Goal: Task Accomplishment & Management: Manage account settings

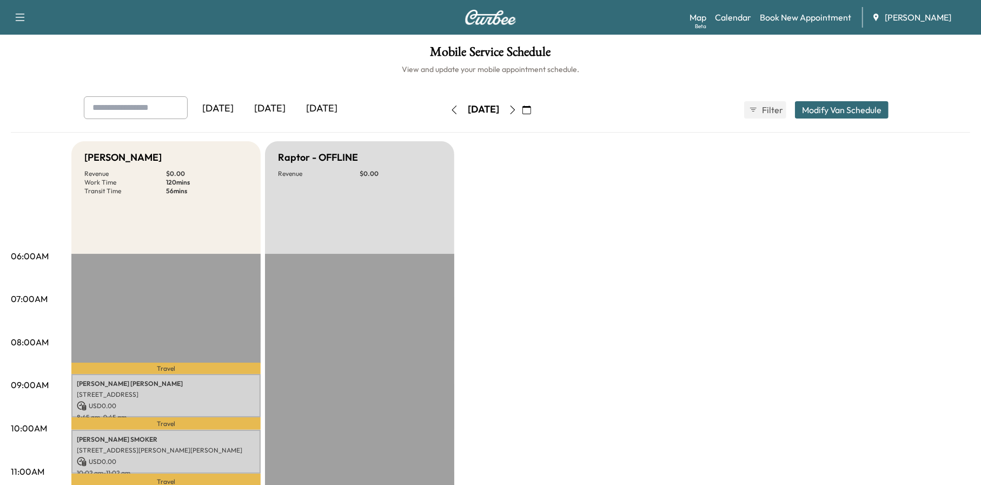
click at [517, 107] on icon "button" at bounding box center [512, 109] width 9 height 9
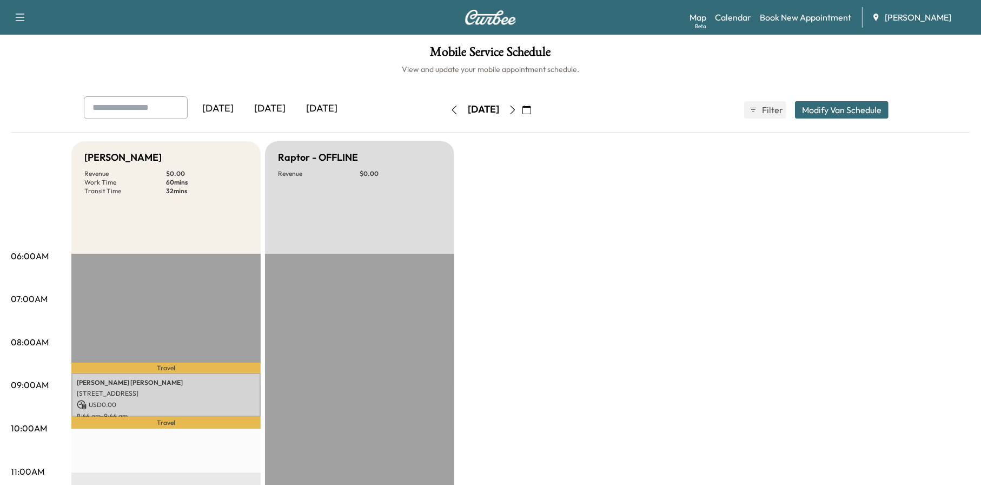
click at [567, 108] on div "[DATE] [DATE] [DATE] [DATE] October 2025 S M T W T F S 28 29 30 1 2 3 4 5 6 7 8…" at bounding box center [490, 109] width 831 height 27
click at [531, 108] on icon "button" at bounding box center [527, 109] width 9 height 9
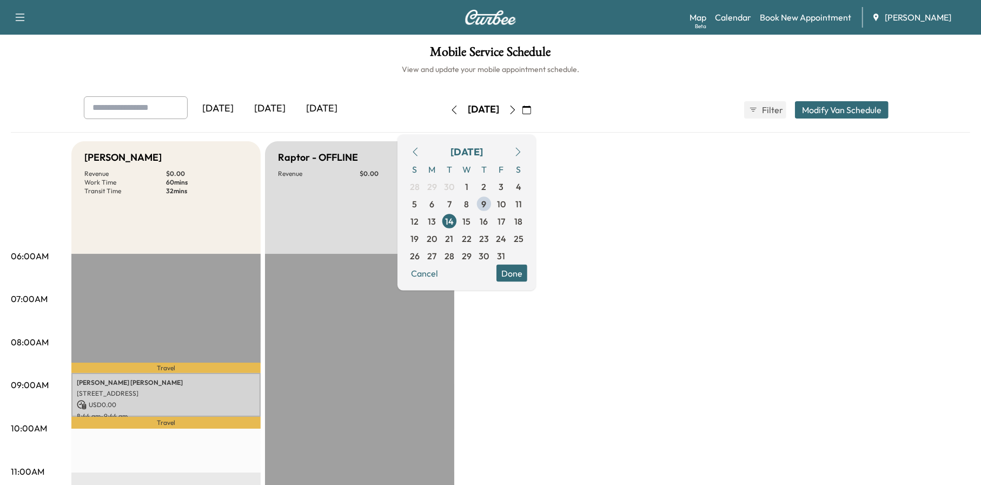
click at [510, 202] on span "10" at bounding box center [501, 203] width 17 height 17
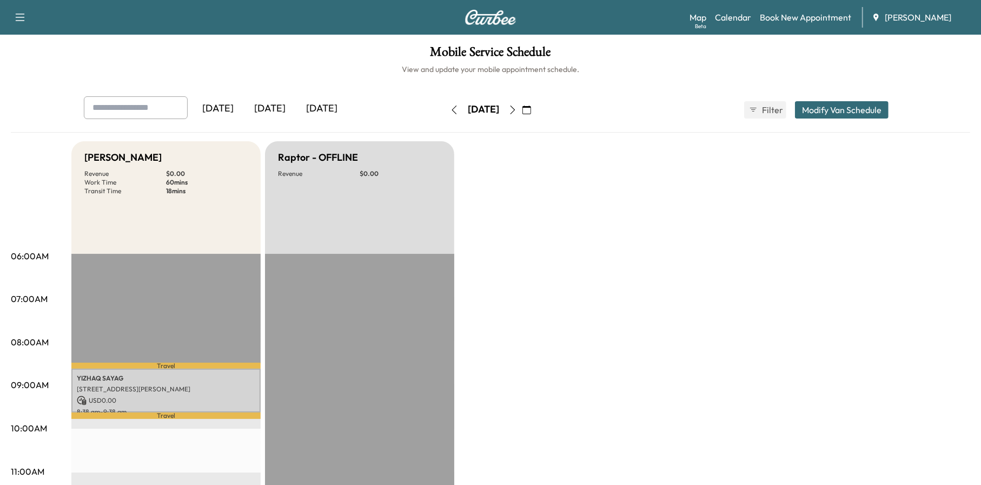
click at [450, 108] on icon "button" at bounding box center [454, 109] width 9 height 9
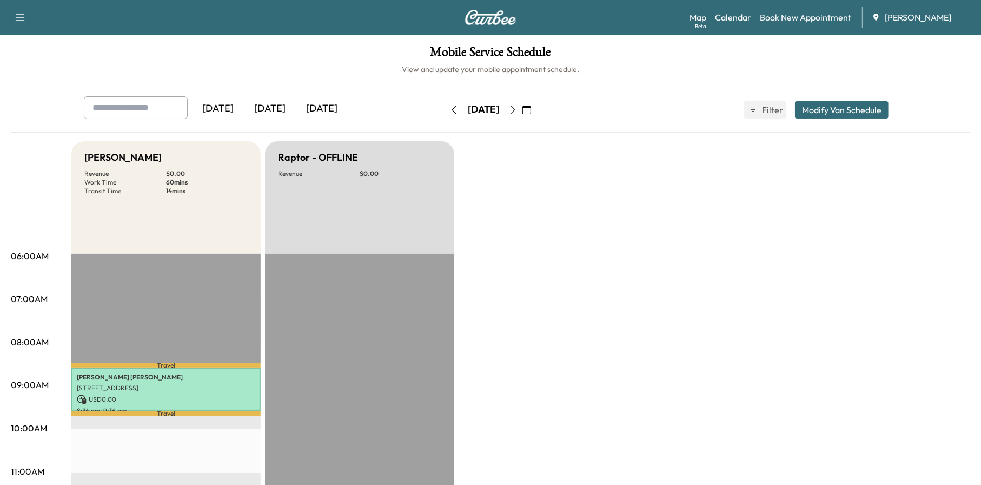
click at [445, 110] on button "button" at bounding box center [454, 109] width 18 height 17
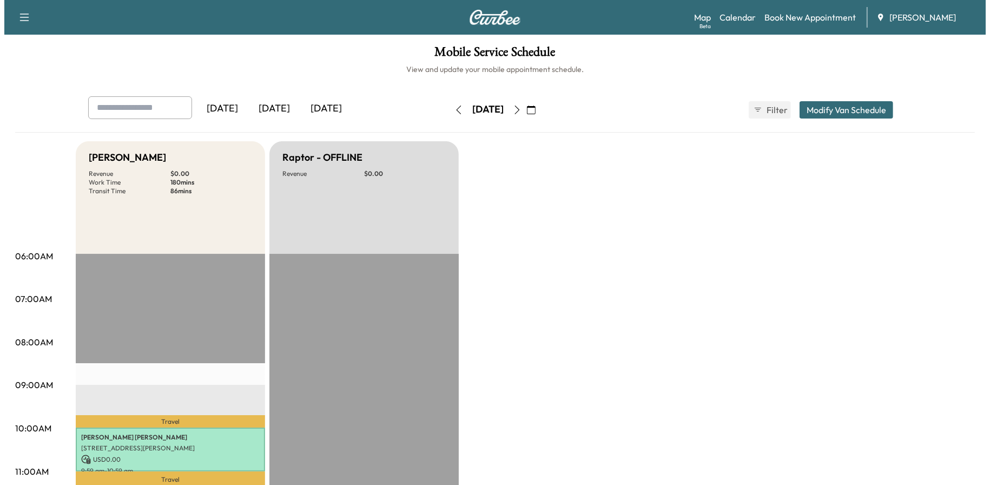
scroll to position [216, 0]
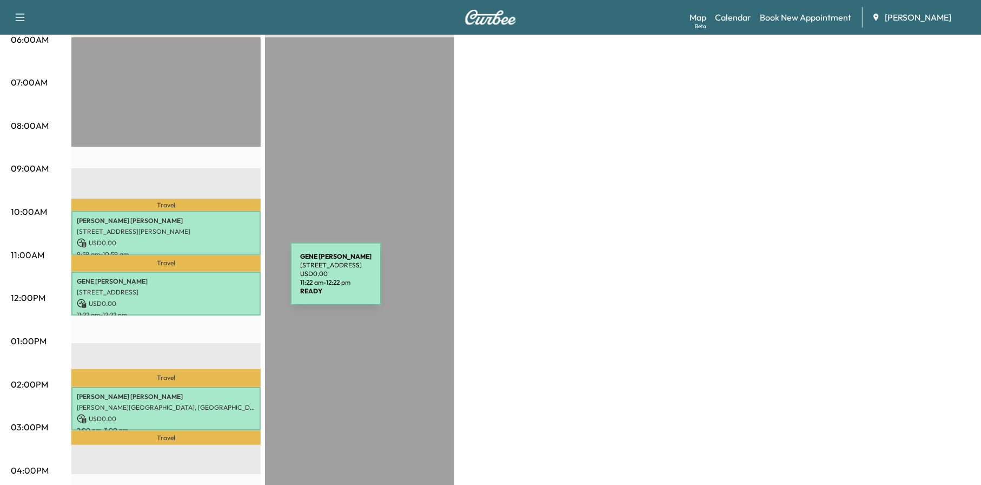
click at [209, 280] on p "[PERSON_NAME]" at bounding box center [166, 281] width 178 height 9
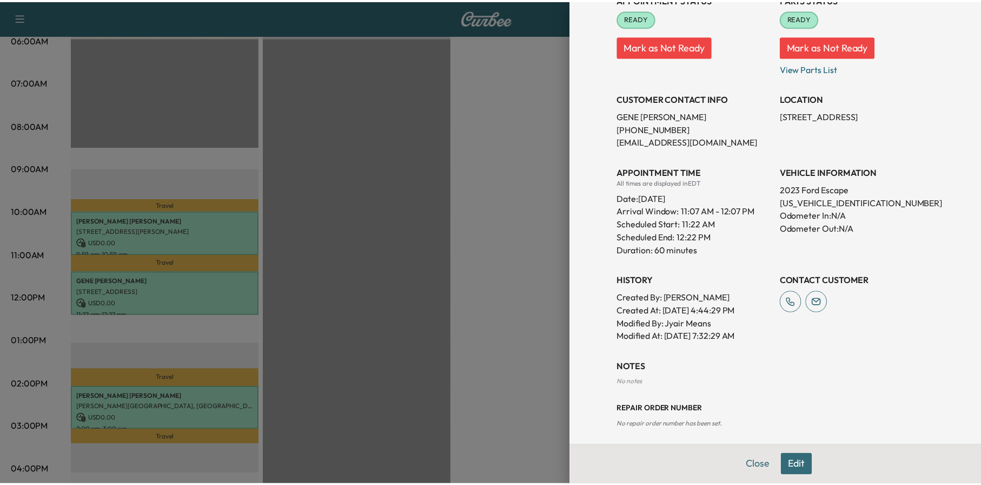
scroll to position [149, 0]
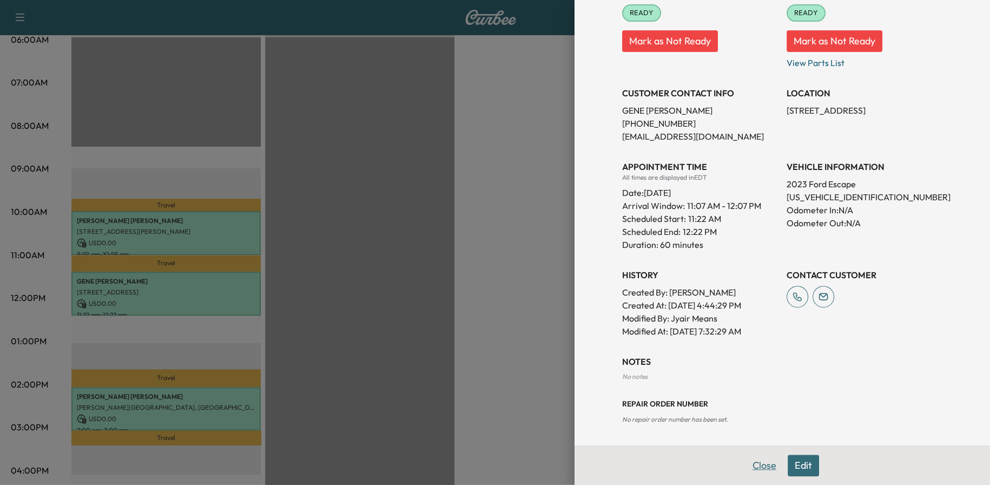
click at [751, 460] on button "Close" at bounding box center [764, 465] width 38 height 22
